Goal: Find specific page/section: Find specific page/section

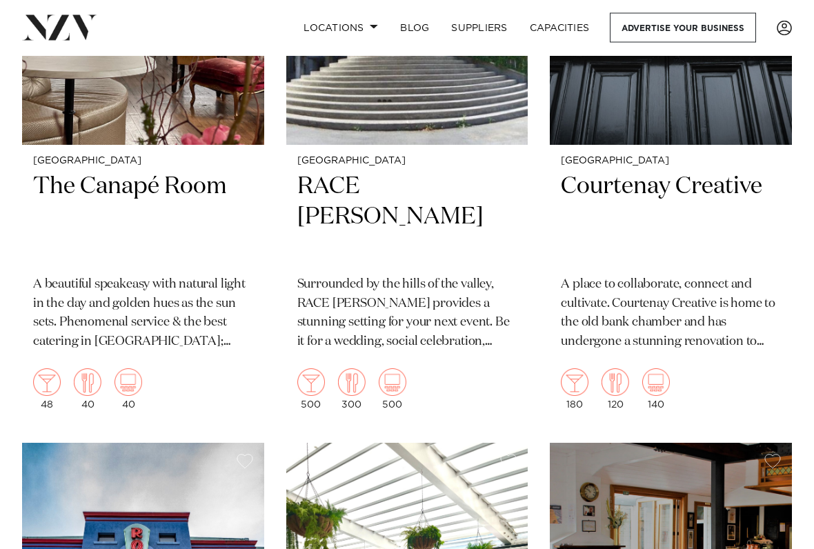
scroll to position [5534, 0]
click at [732, 172] on h2 "Courtenay Creative" at bounding box center [671, 218] width 220 height 92
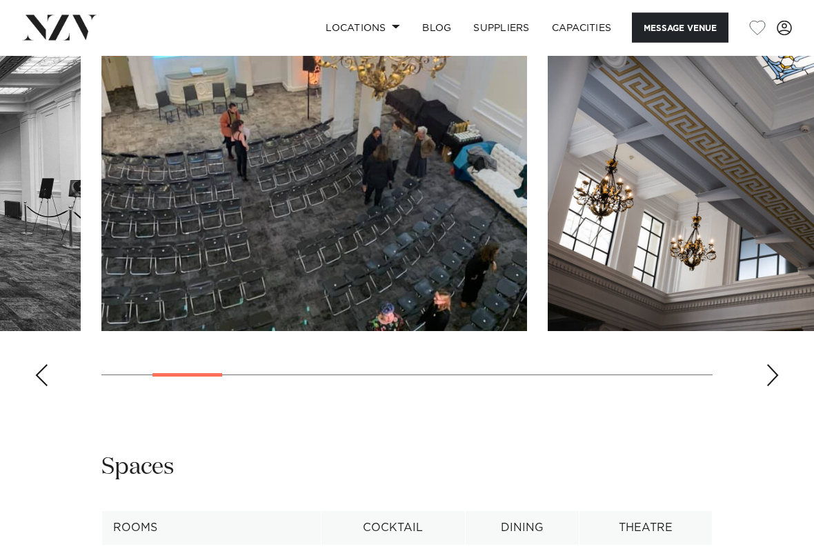
scroll to position [1188, 0]
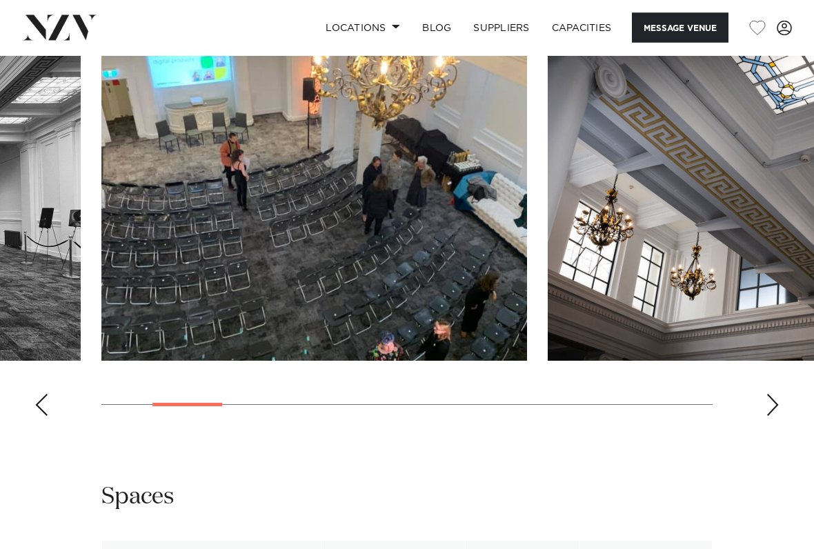
click at [49, 389] on swiper-container at bounding box center [407, 238] width 814 height 379
click at [43, 395] on div "Previous slide" at bounding box center [42, 406] width 14 height 22
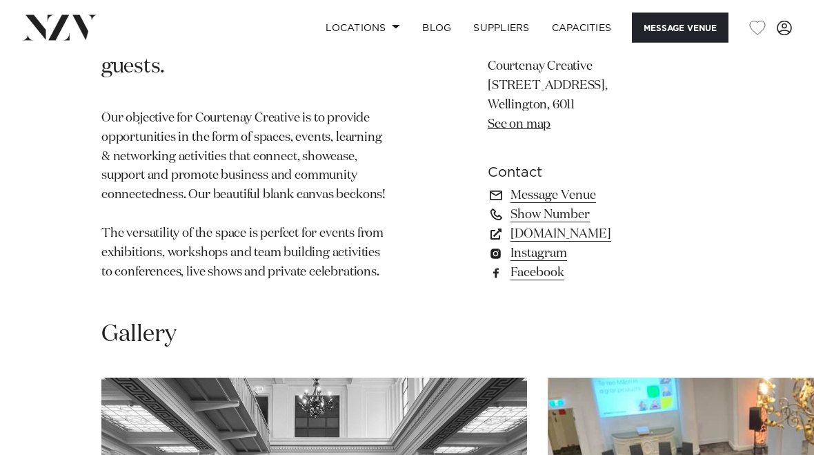
scroll to position [849, 0]
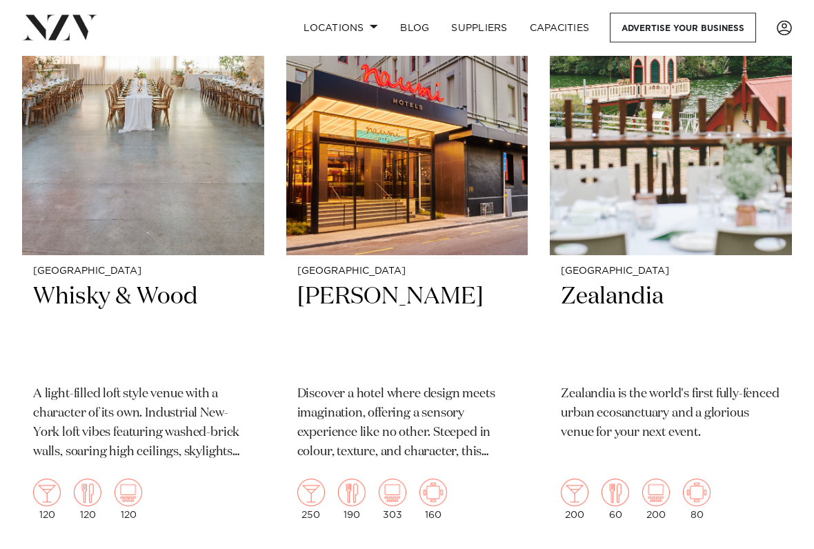
scroll to position [1684, 0]
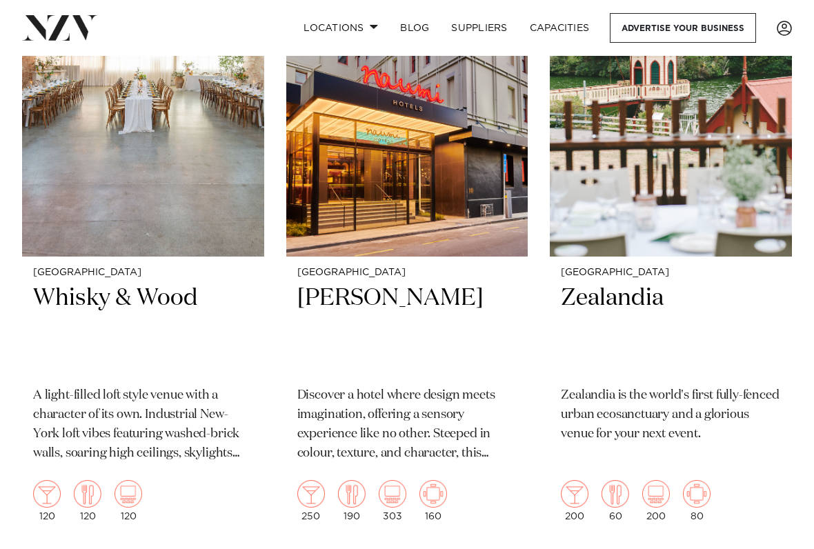
click at [156, 293] on h2 "Whisky & Wood" at bounding box center [143, 330] width 220 height 92
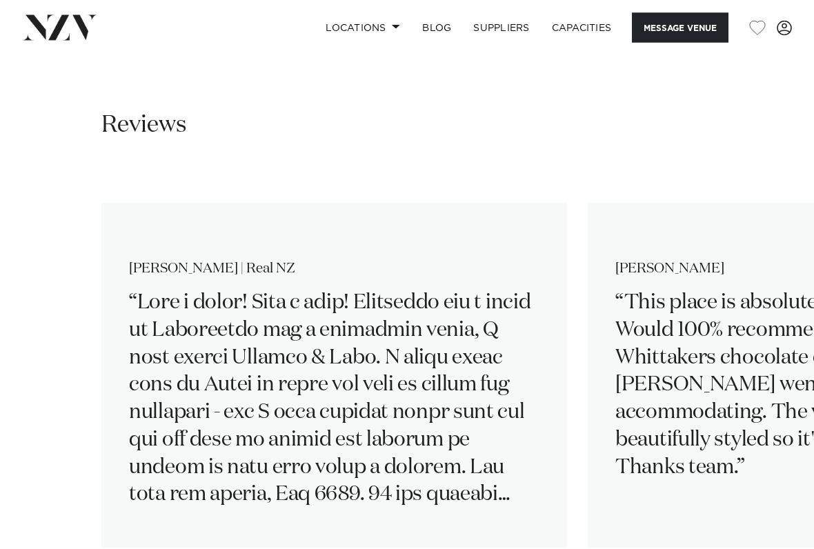
scroll to position [1940, 0]
